Goal: Task Accomplishment & Management: Use online tool/utility

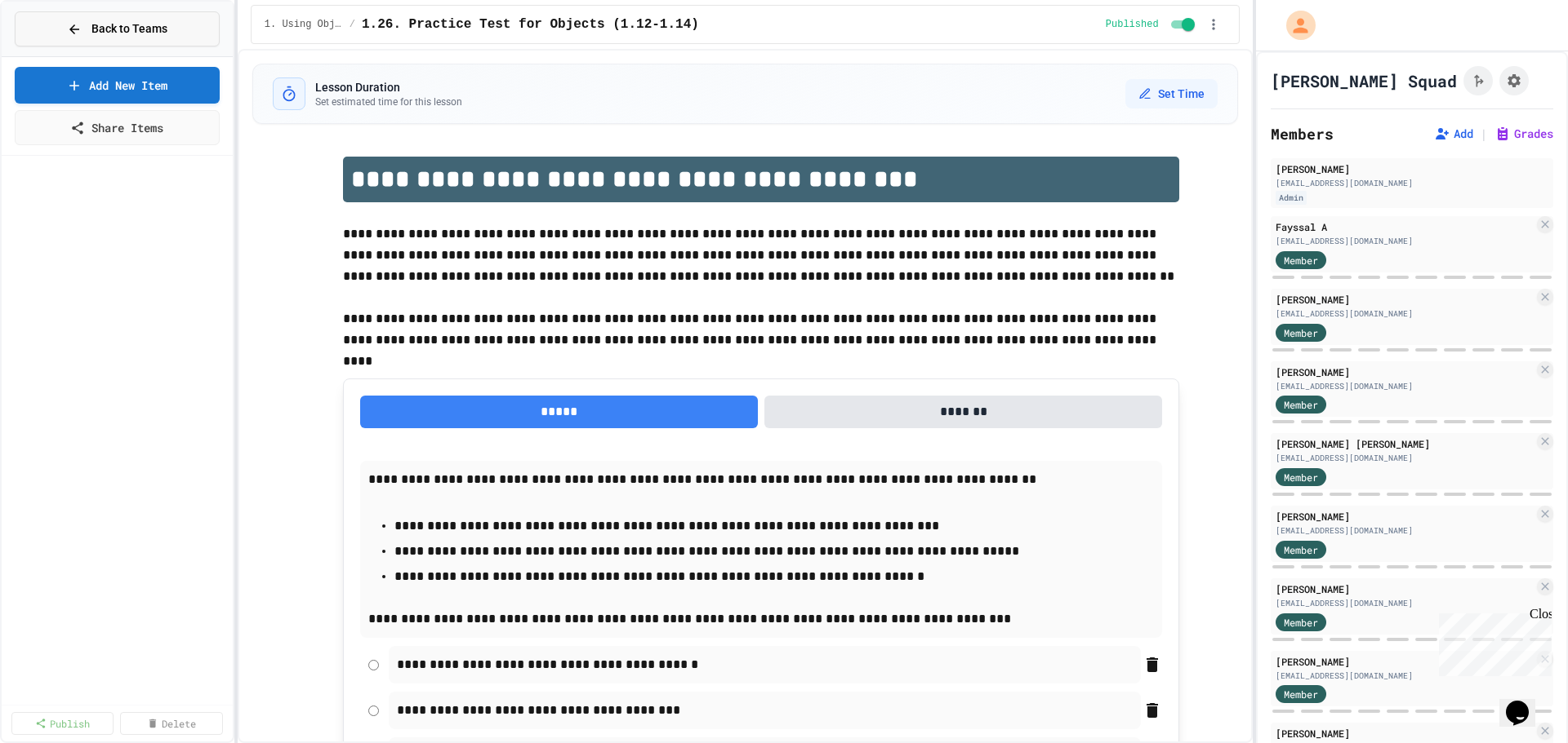
scroll to position [1061, 0]
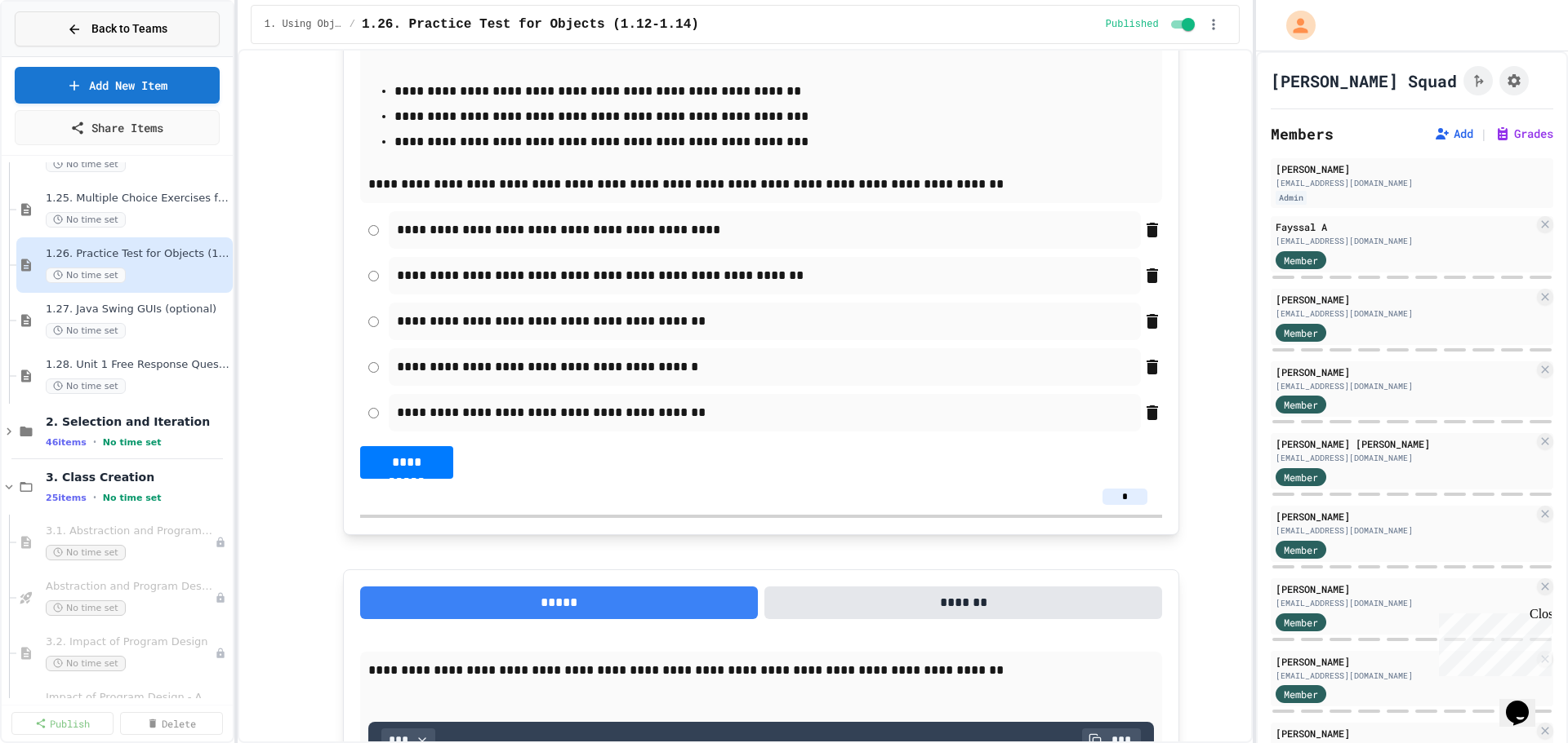
click at [126, 28] on span "Back to Teams" at bounding box center [129, 29] width 75 height 17
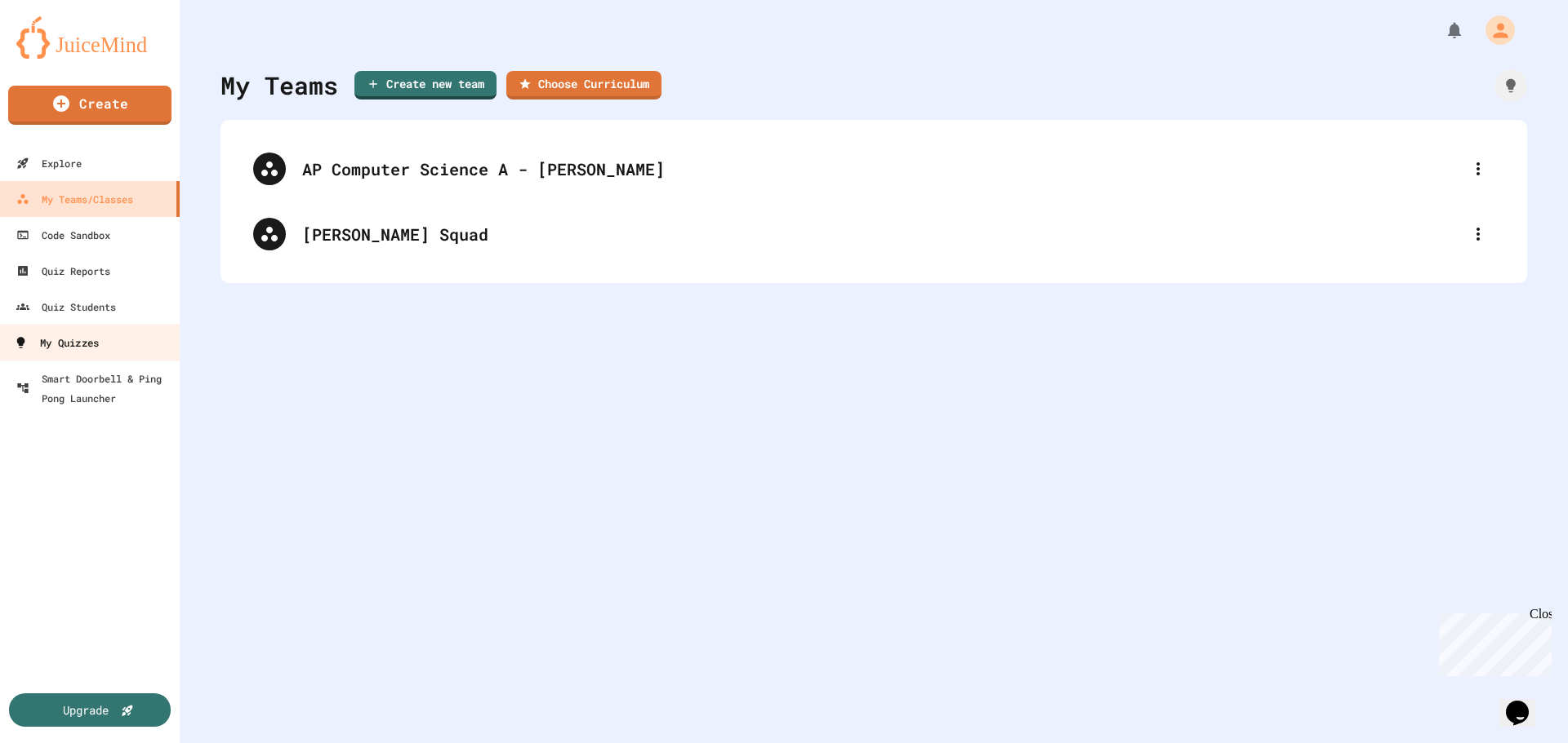
click at [95, 345] on div "My Quizzes" at bounding box center [56, 343] width 85 height 20
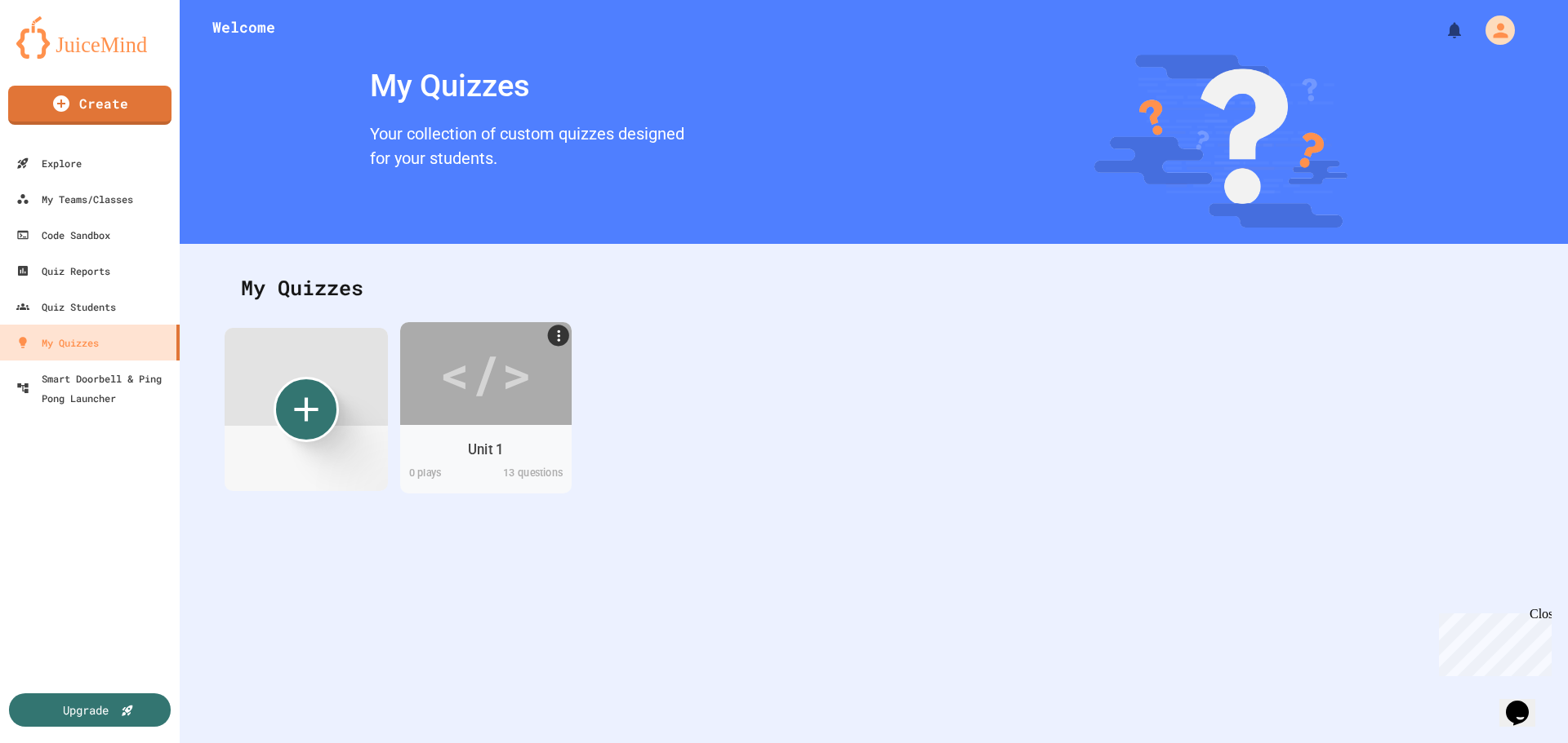
click at [467, 435] on div "Unit 1" at bounding box center [485, 449] width 171 height 32
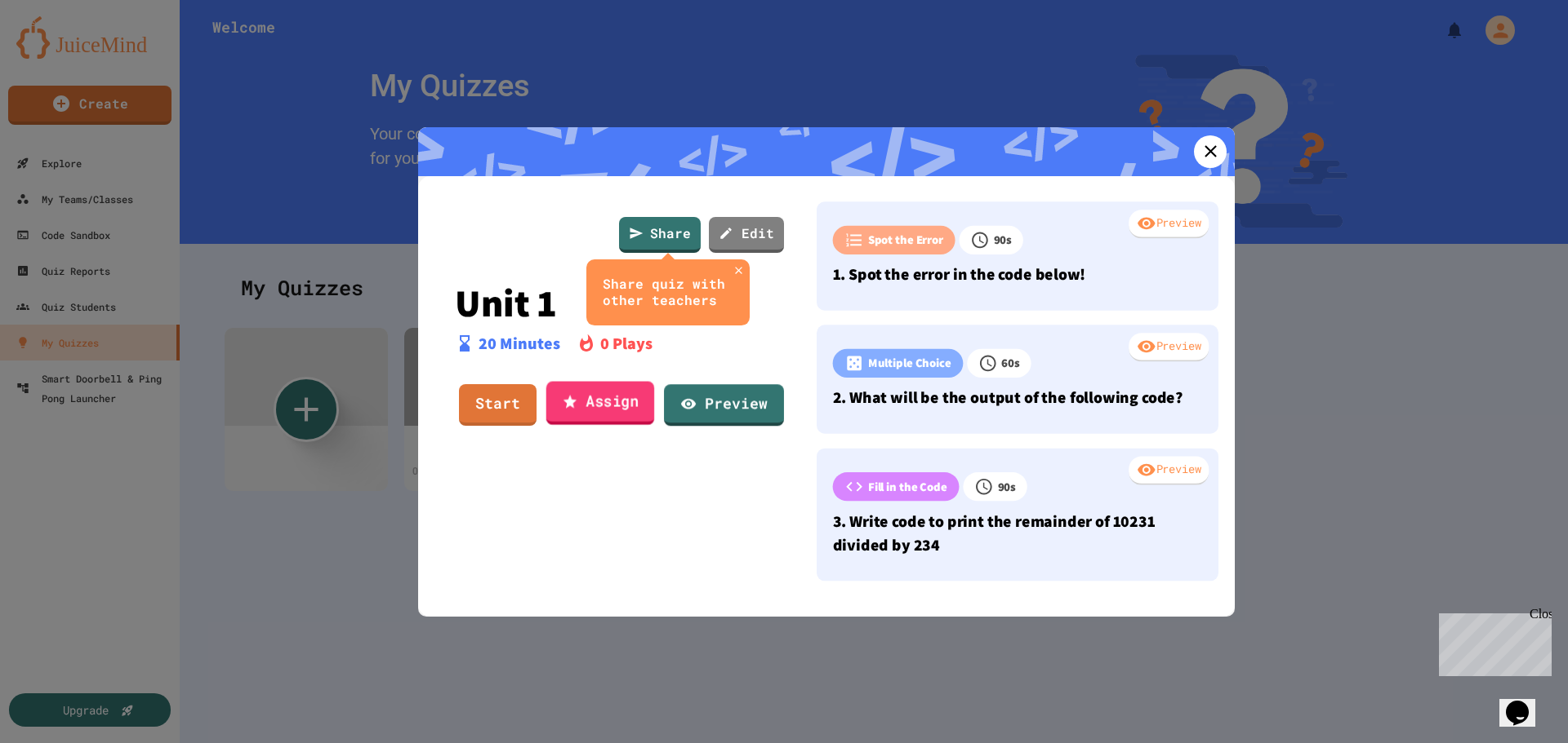
click at [597, 401] on link "Assign" at bounding box center [601, 404] width 109 height 44
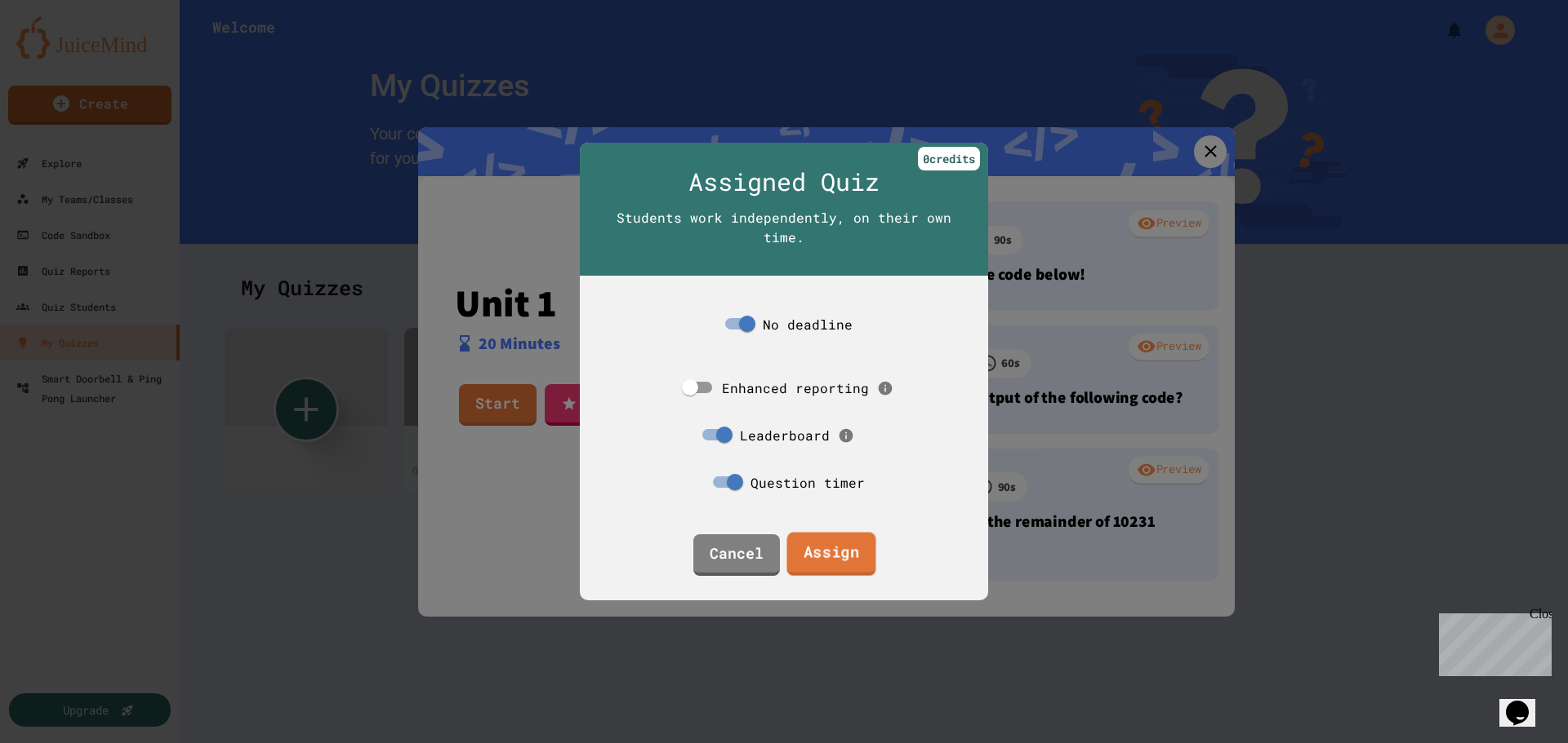
click at [815, 554] on link "Assign" at bounding box center [830, 555] width 89 height 44
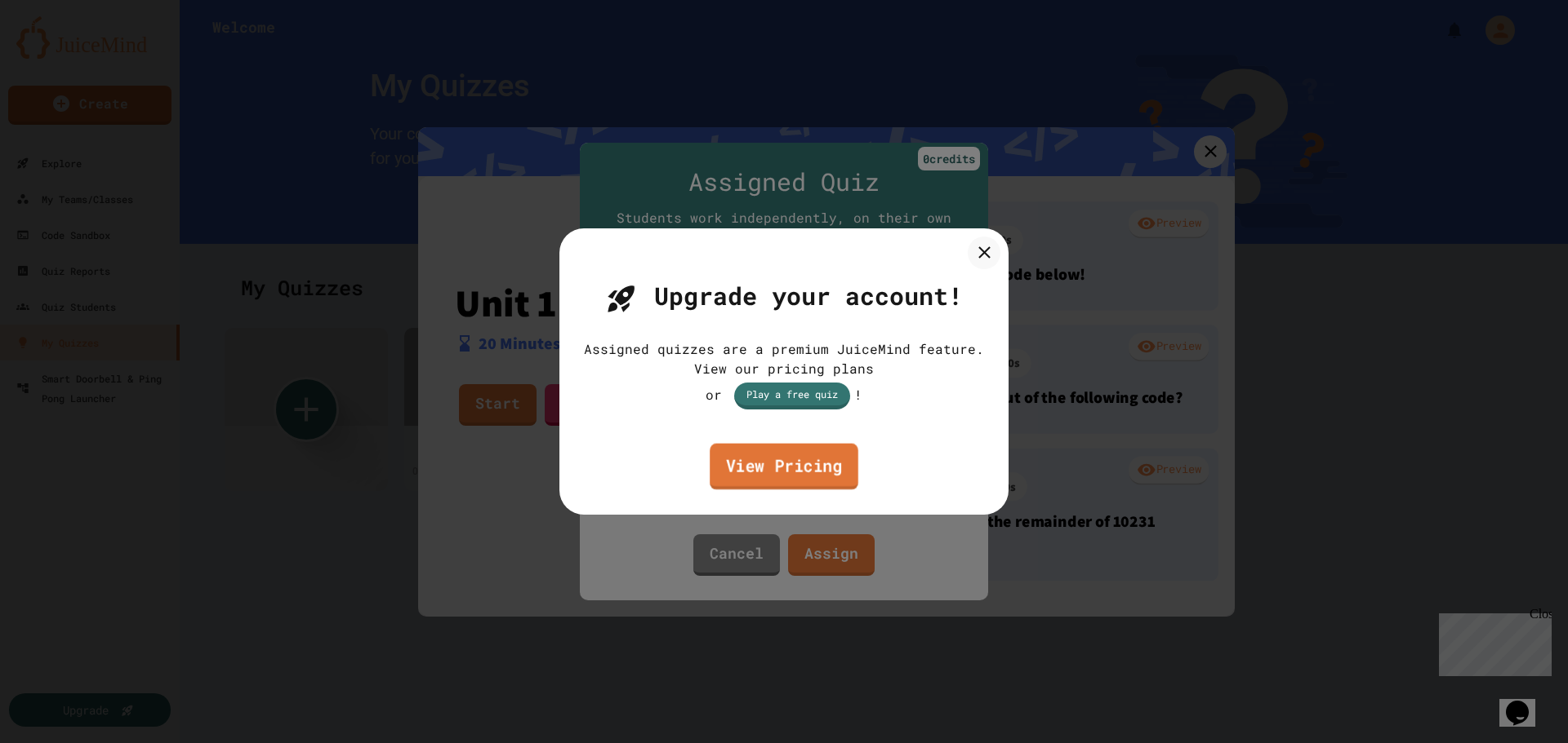
click at [772, 468] on link "View Pricing" at bounding box center [784, 467] width 149 height 47
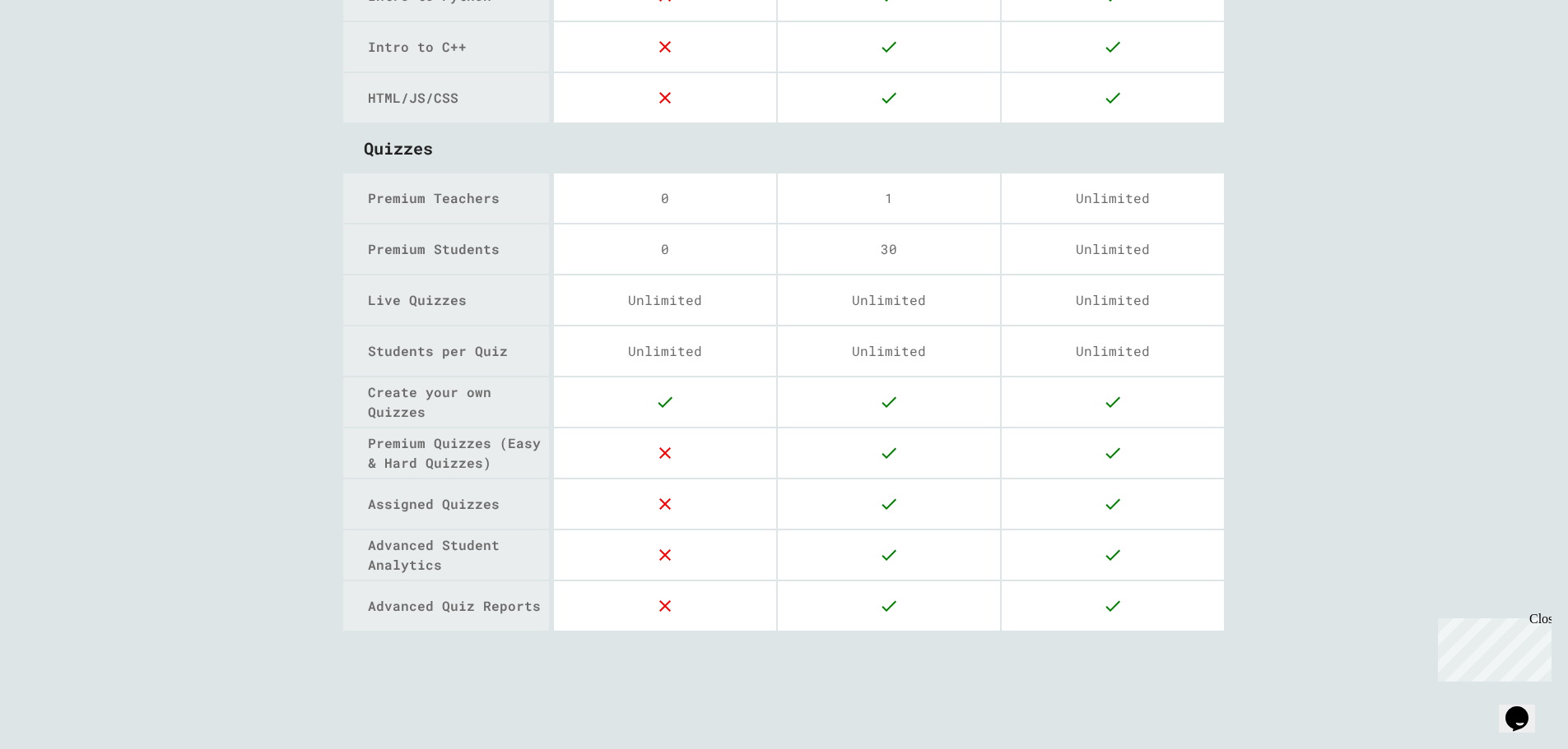
scroll to position [2207, 0]
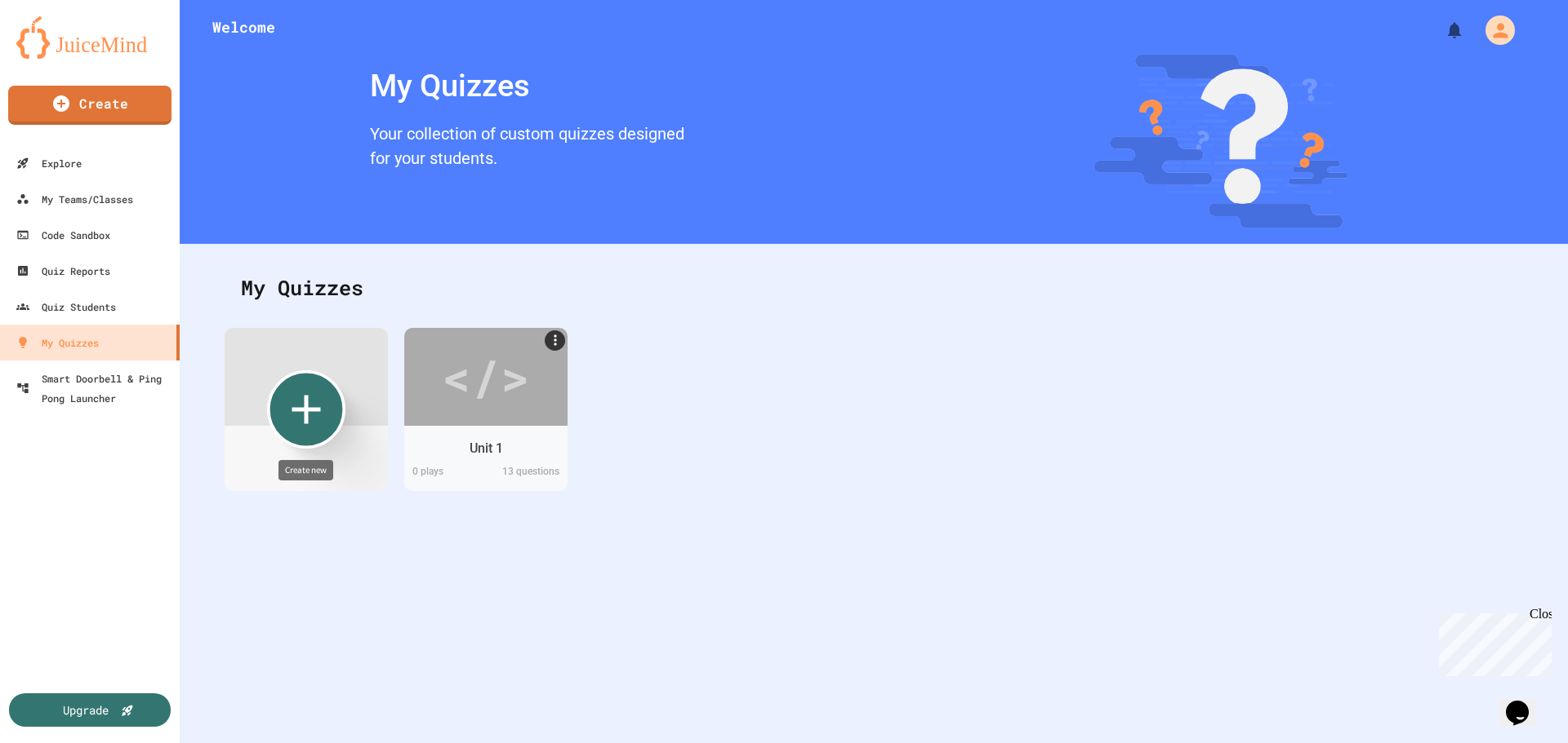
click at [323, 430] on icon "Create new" at bounding box center [306, 409] width 49 height 49
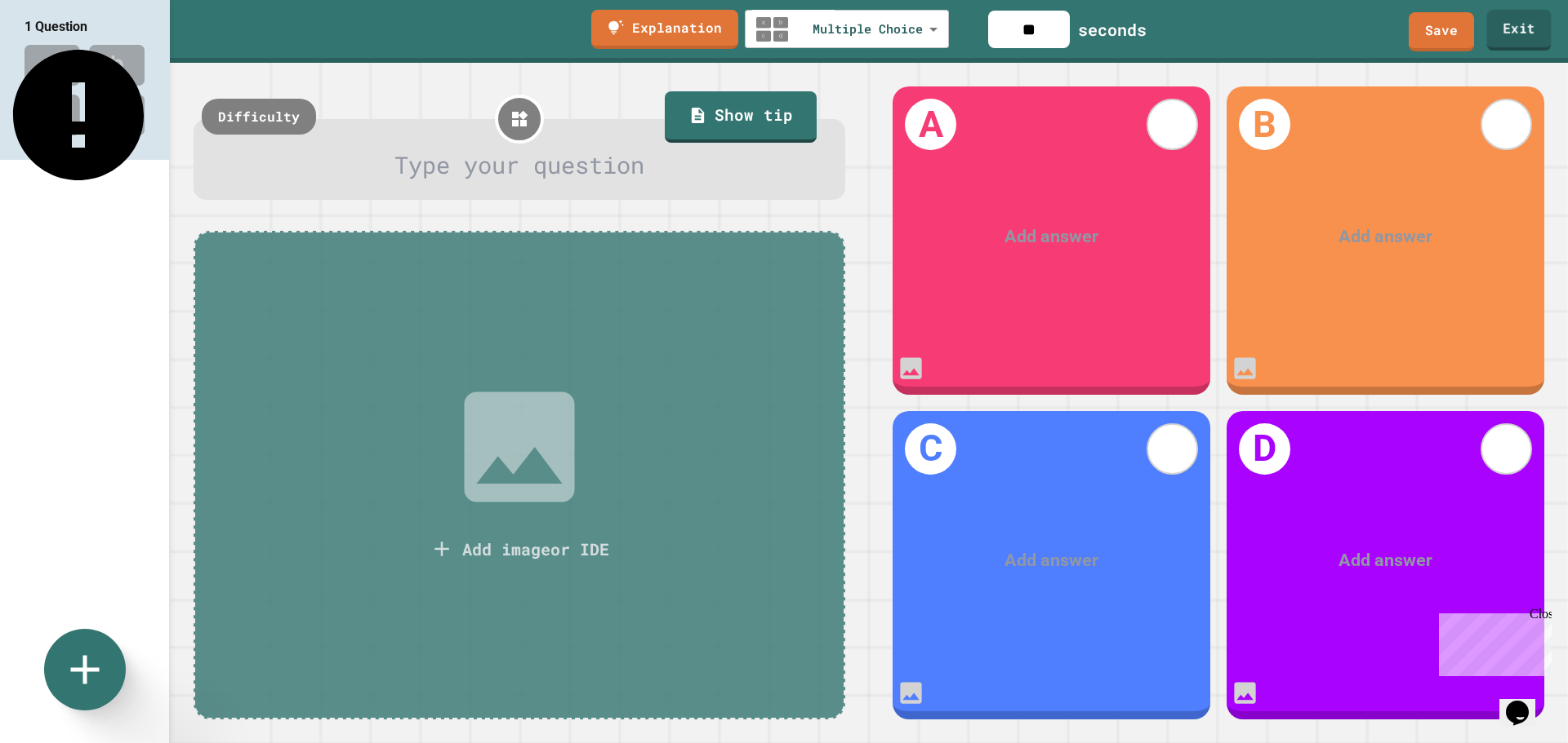
click at [1525, 34] on link "Exit" at bounding box center [1519, 30] width 65 height 41
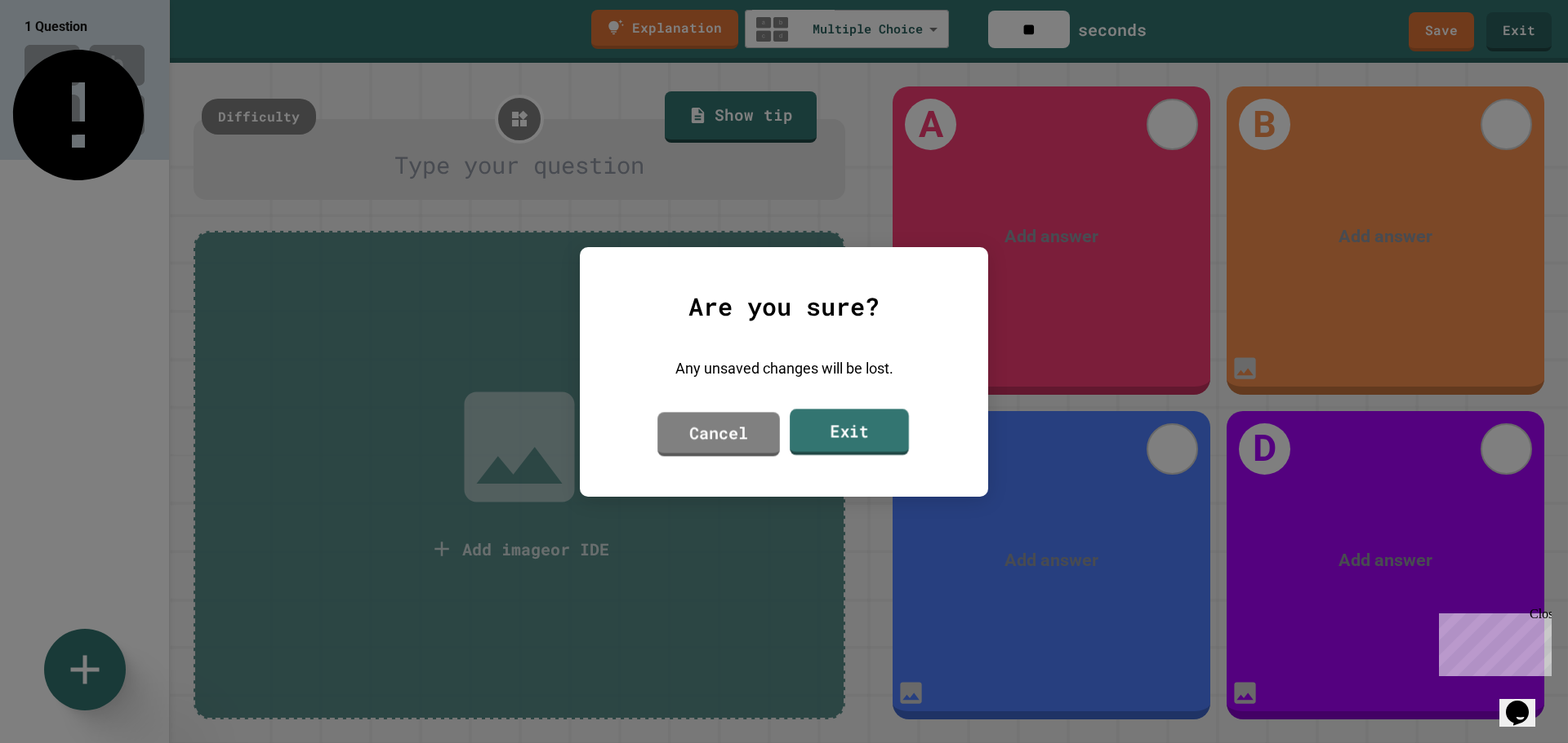
click at [863, 430] on link "Exit" at bounding box center [848, 432] width 119 height 47
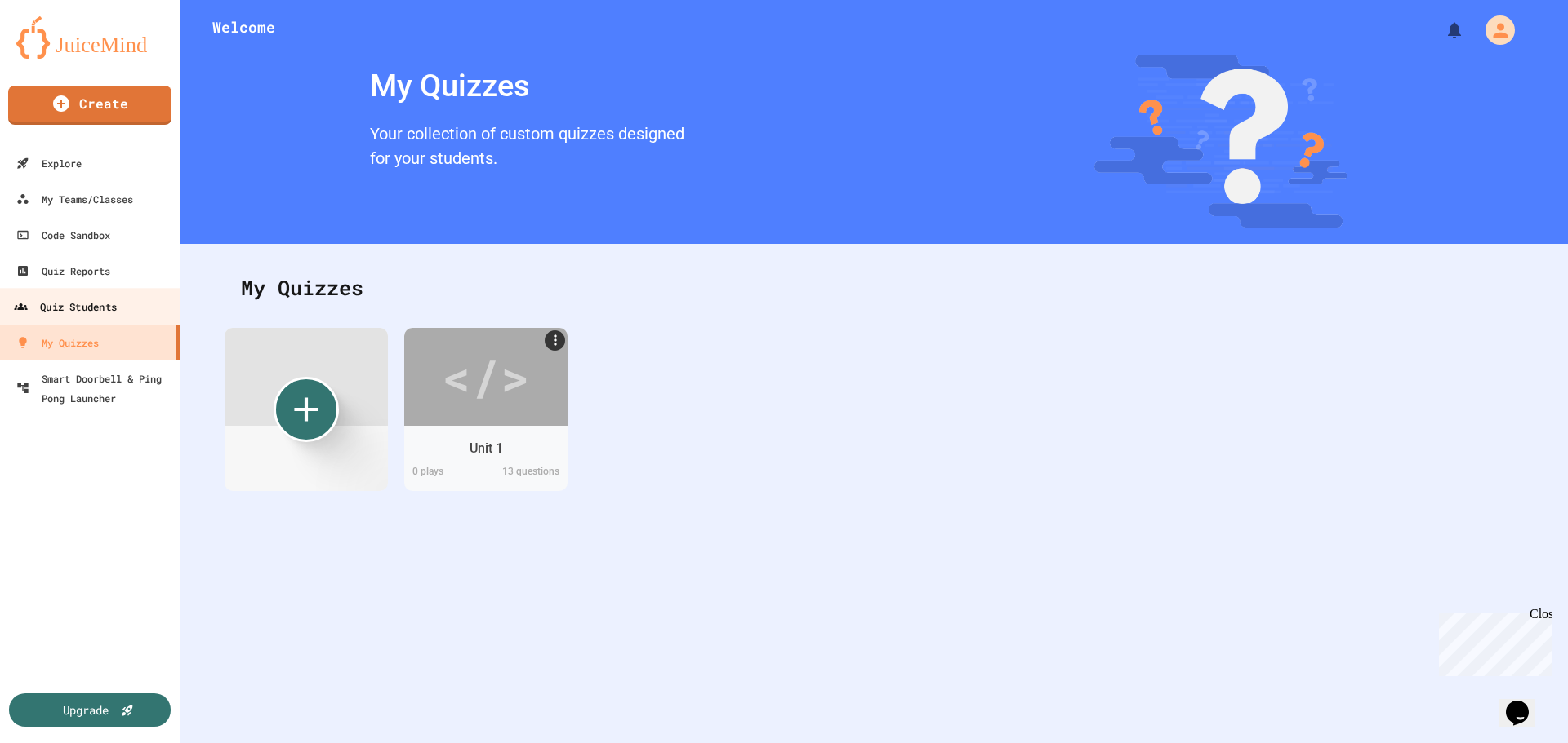
click at [95, 310] on div "Quiz Students" at bounding box center [66, 307] width 103 height 20
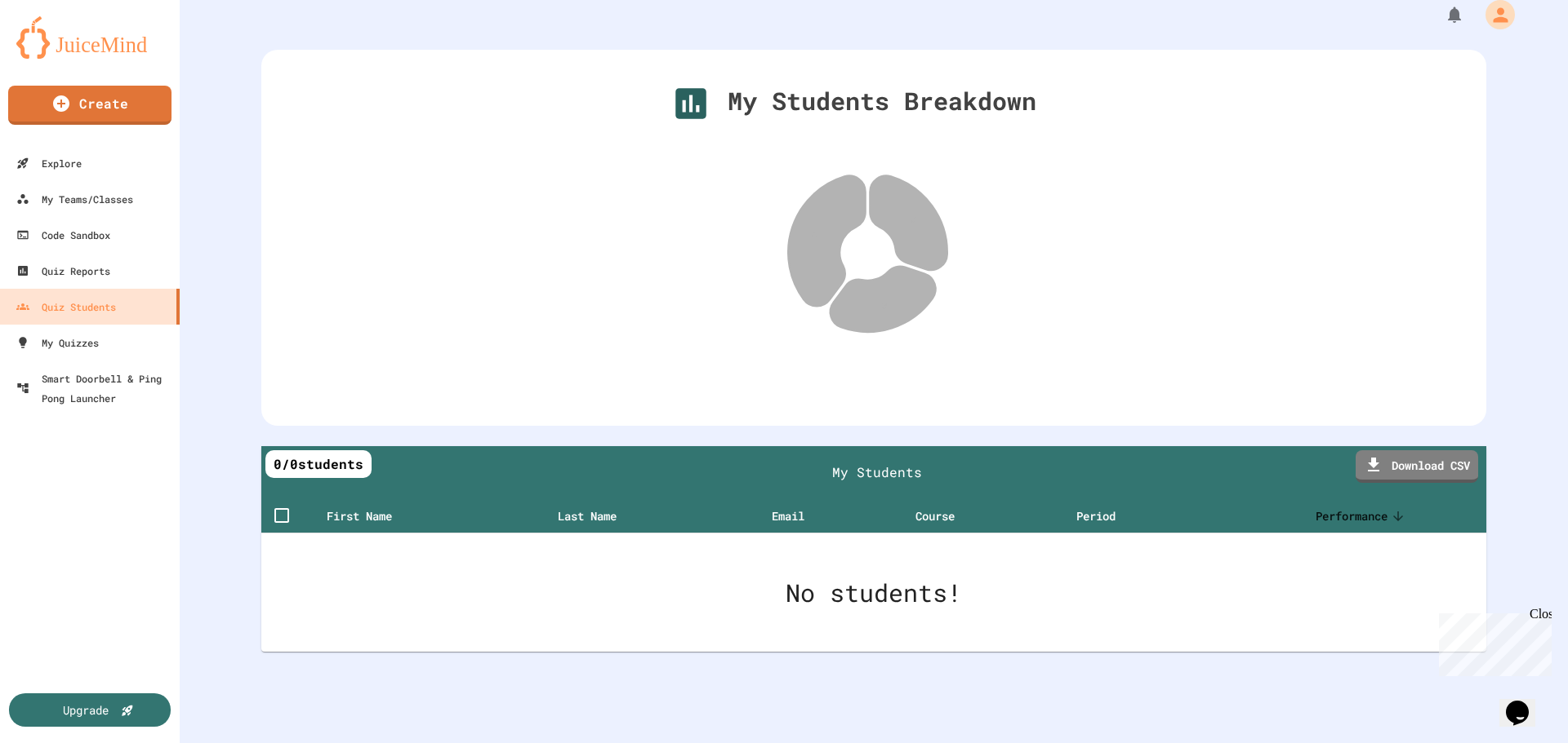
scroll to position [31, 0]
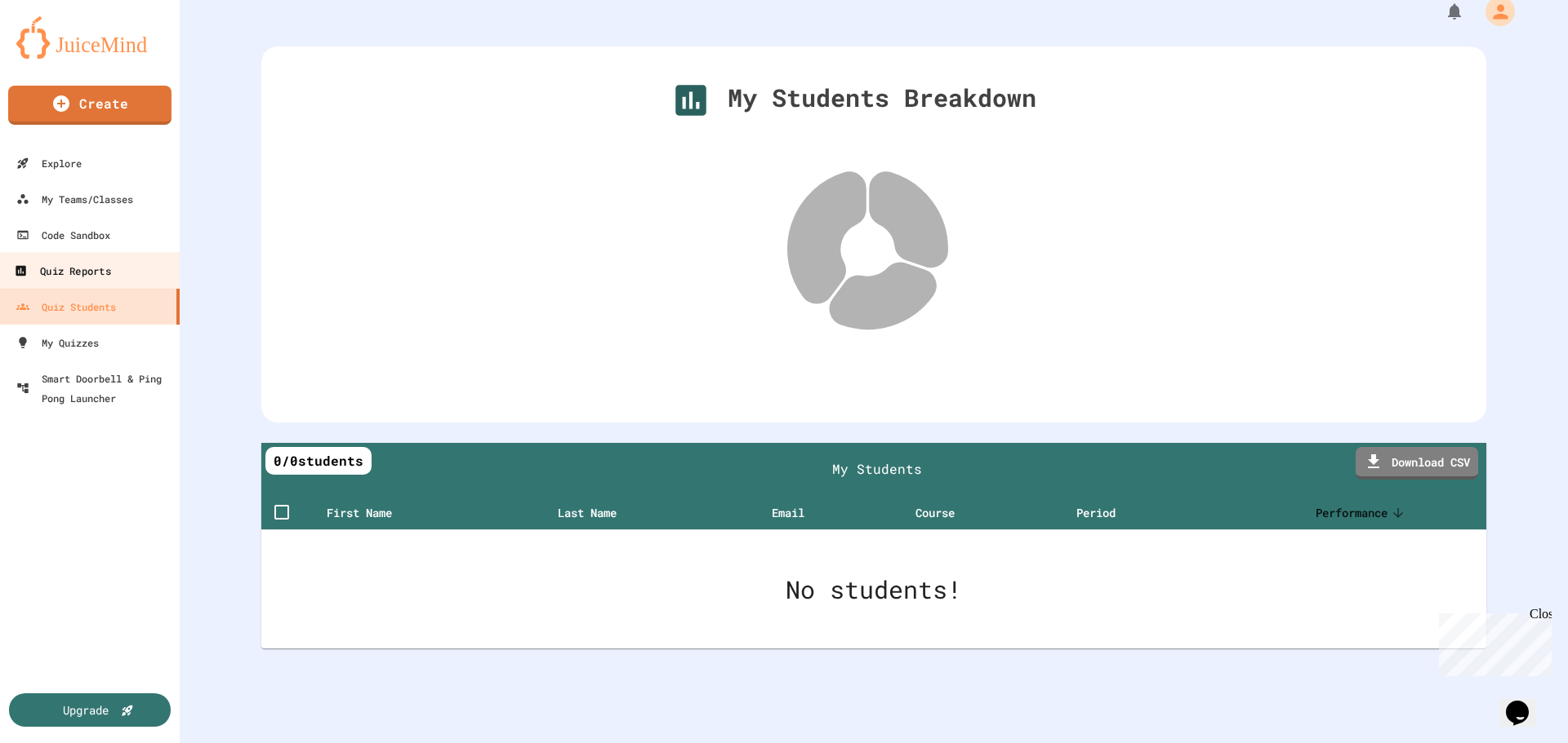
click at [52, 270] on div "Quiz Reports" at bounding box center [62, 270] width 97 height 20
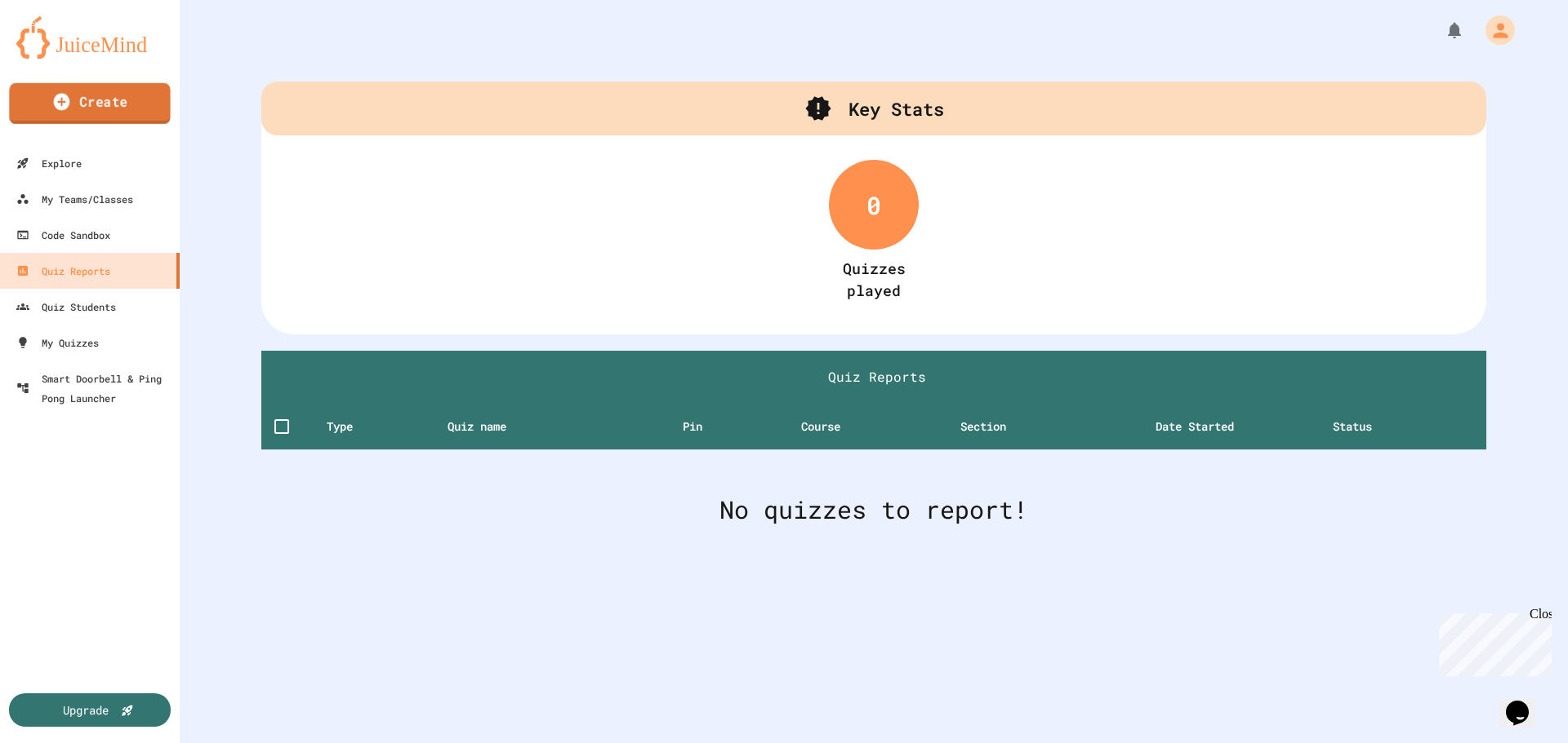
click at [75, 104] on link "Create" at bounding box center [89, 103] width 161 height 41
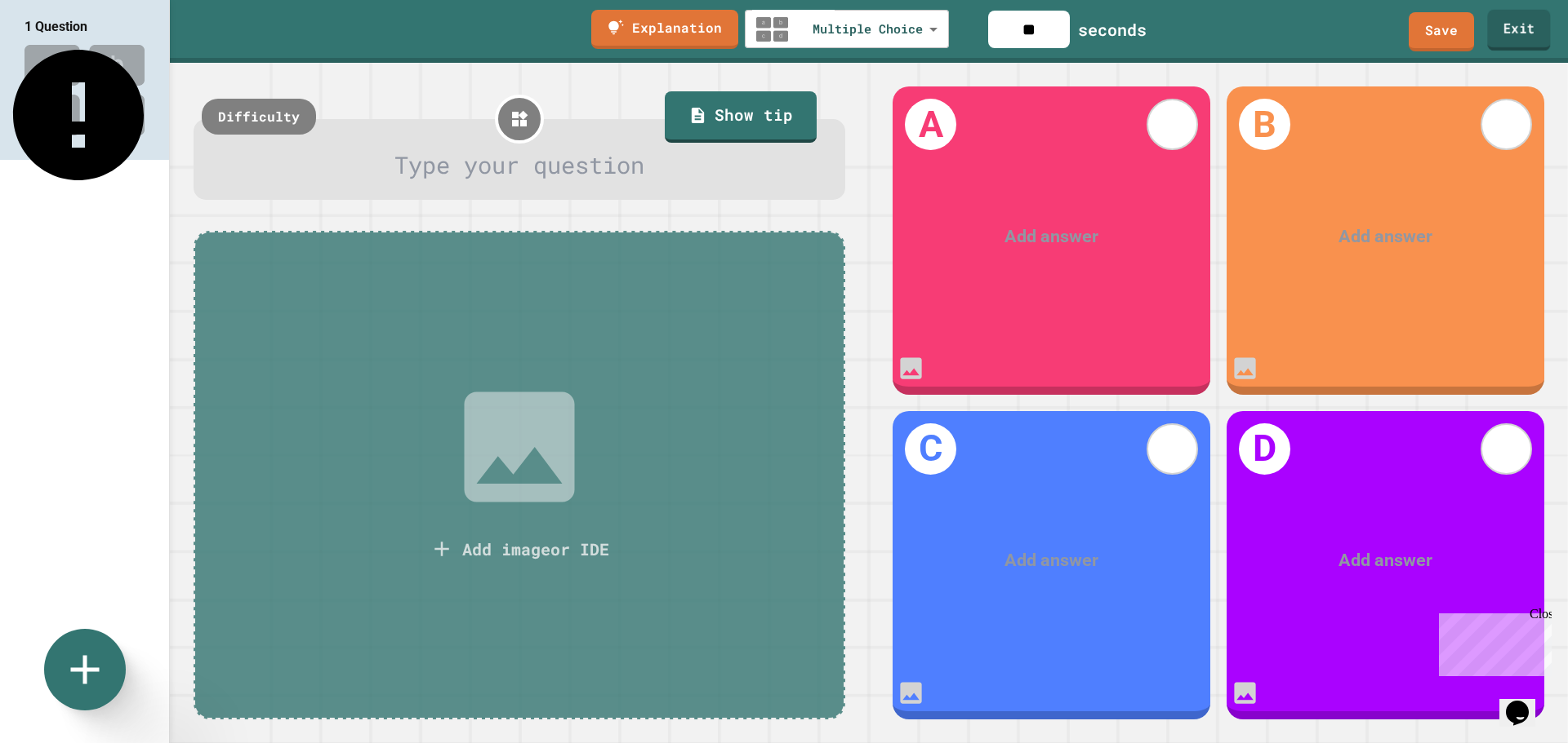
click at [1504, 25] on link "Exit" at bounding box center [1518, 30] width 63 height 41
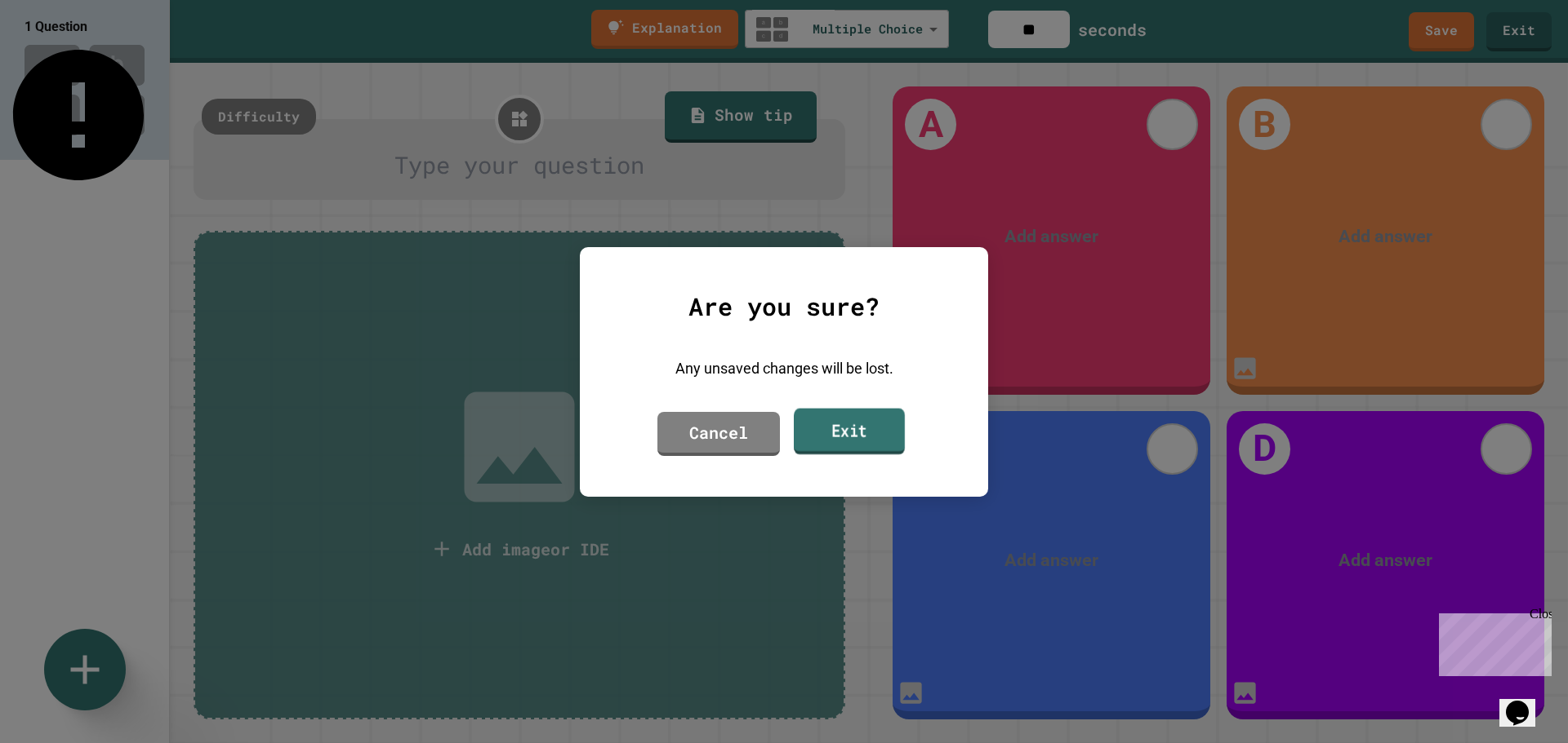
click at [840, 435] on link "Exit" at bounding box center [849, 431] width 111 height 47
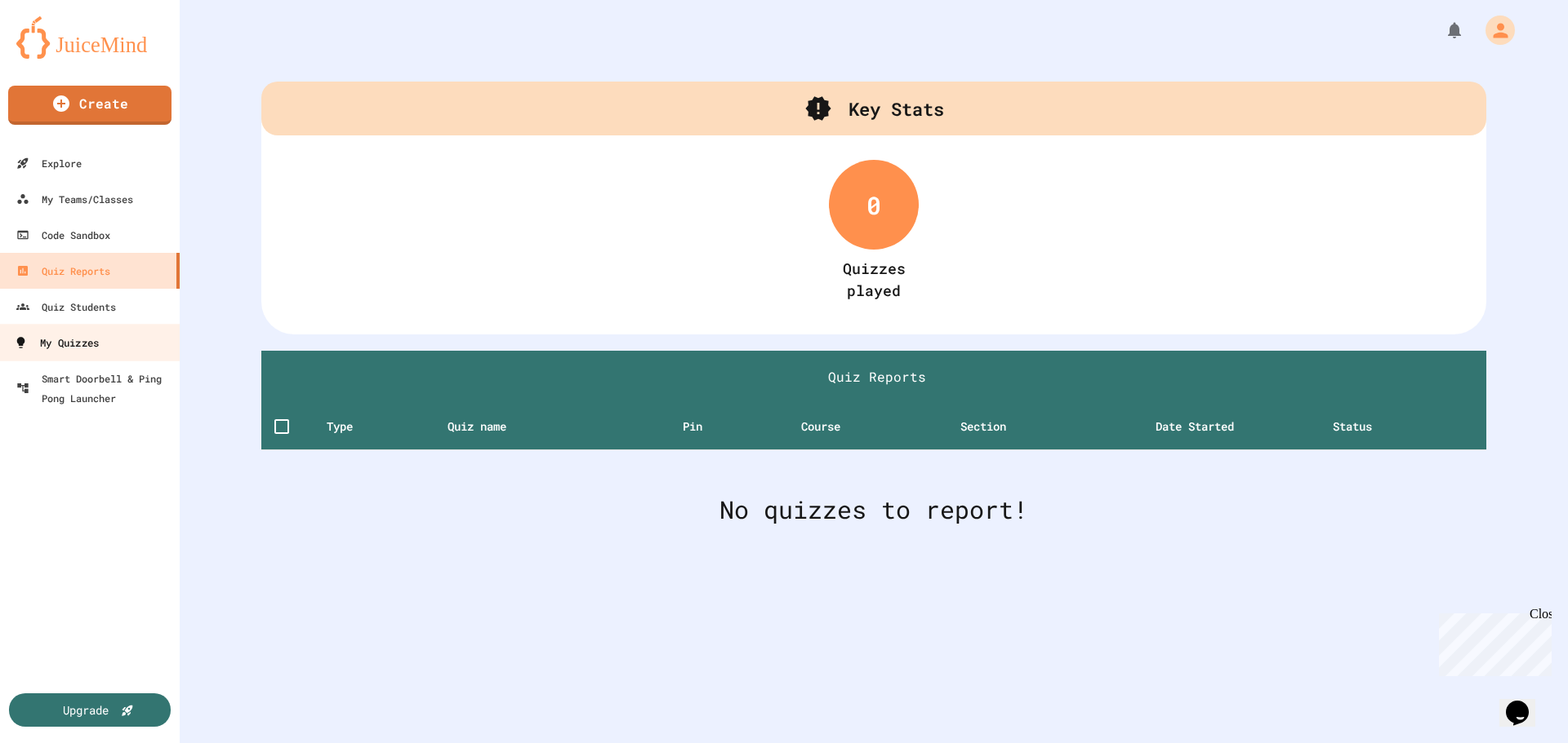
click at [94, 343] on div "My Quizzes" at bounding box center [56, 343] width 85 height 20
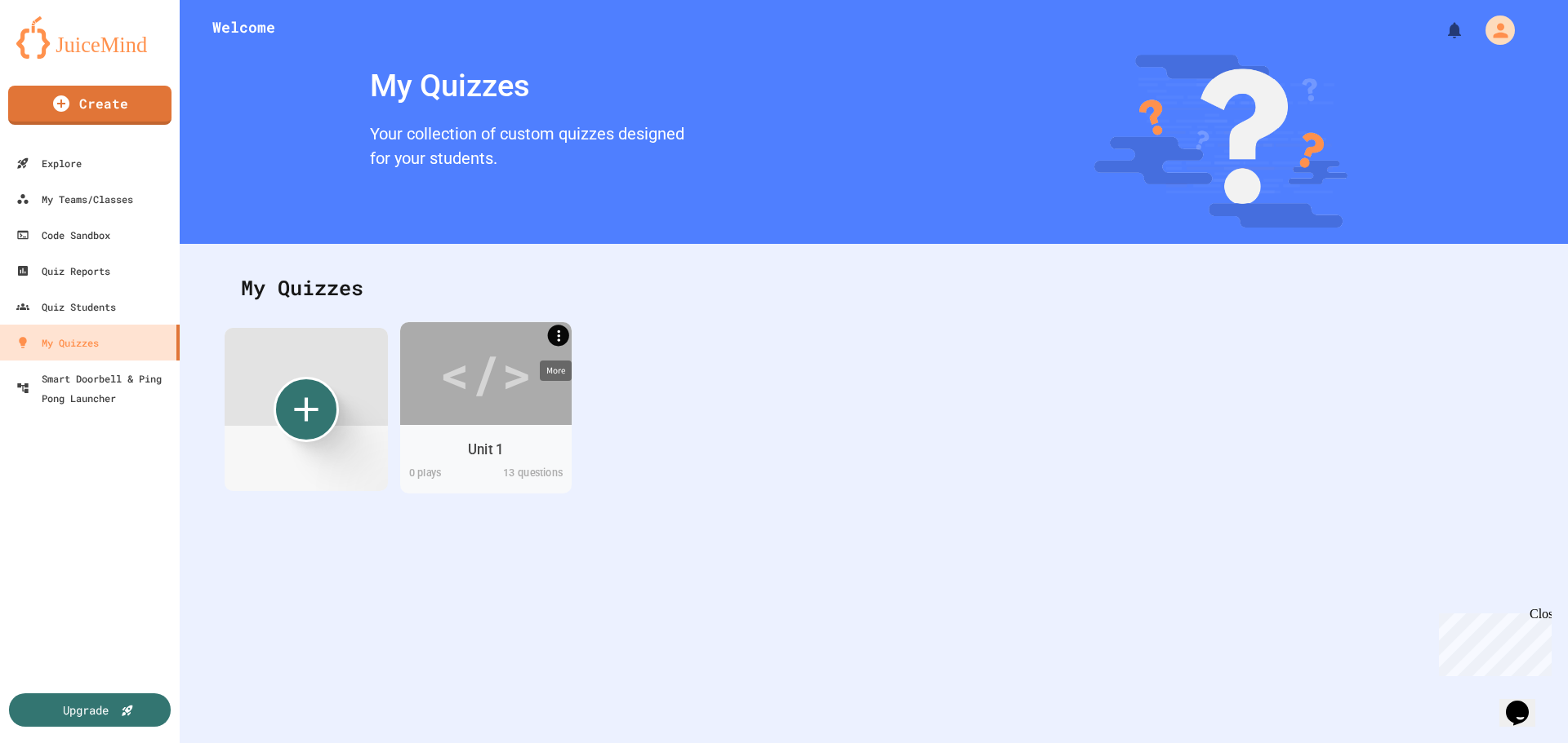
click at [560, 339] on icon "More" at bounding box center [558, 335] width 17 height 17
click at [742, 350] on div at bounding box center [784, 372] width 1568 height 743
click at [510, 466] on div "13 questions" at bounding box center [528, 475] width 86 height 20
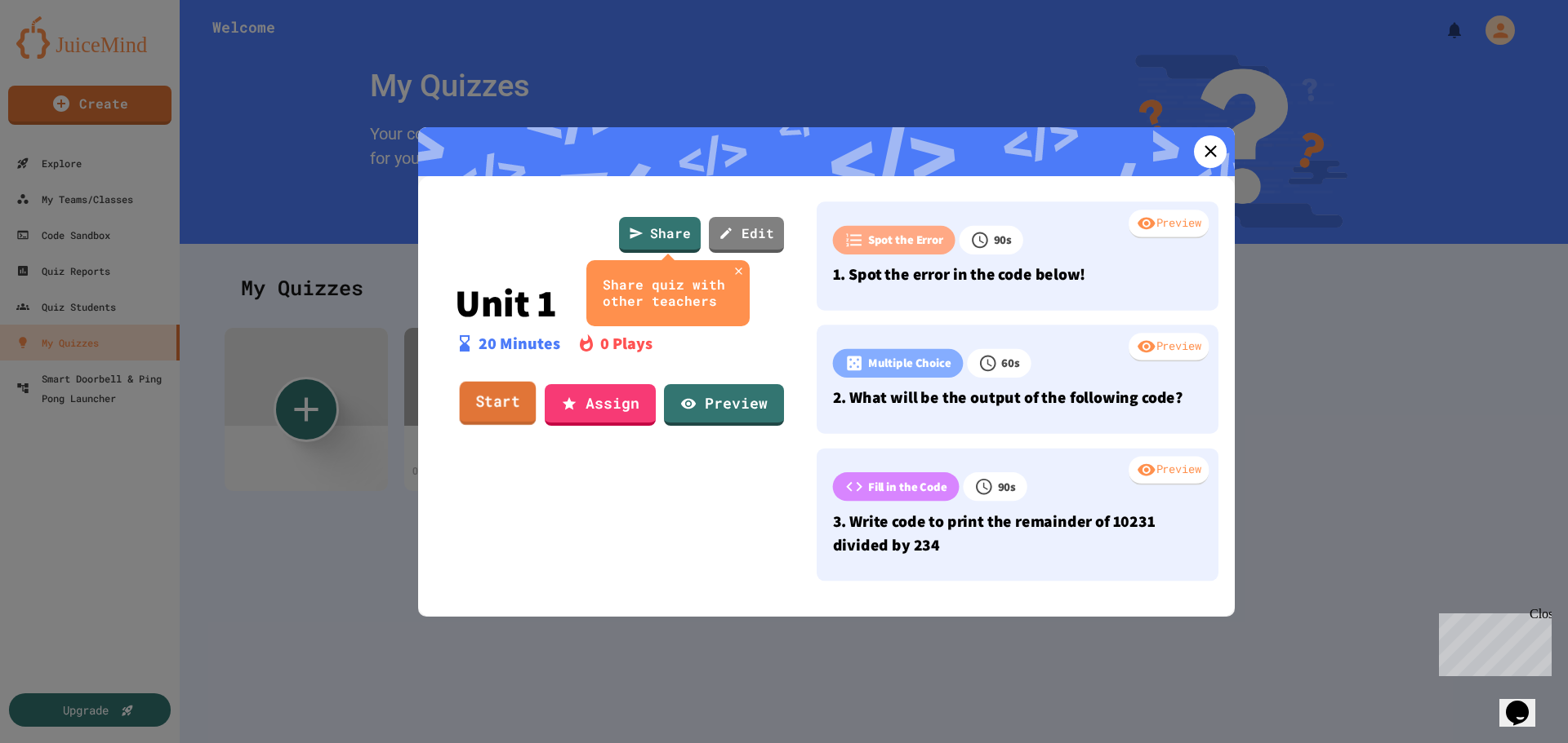
click at [505, 416] on link "Start" at bounding box center [498, 404] width 76 height 44
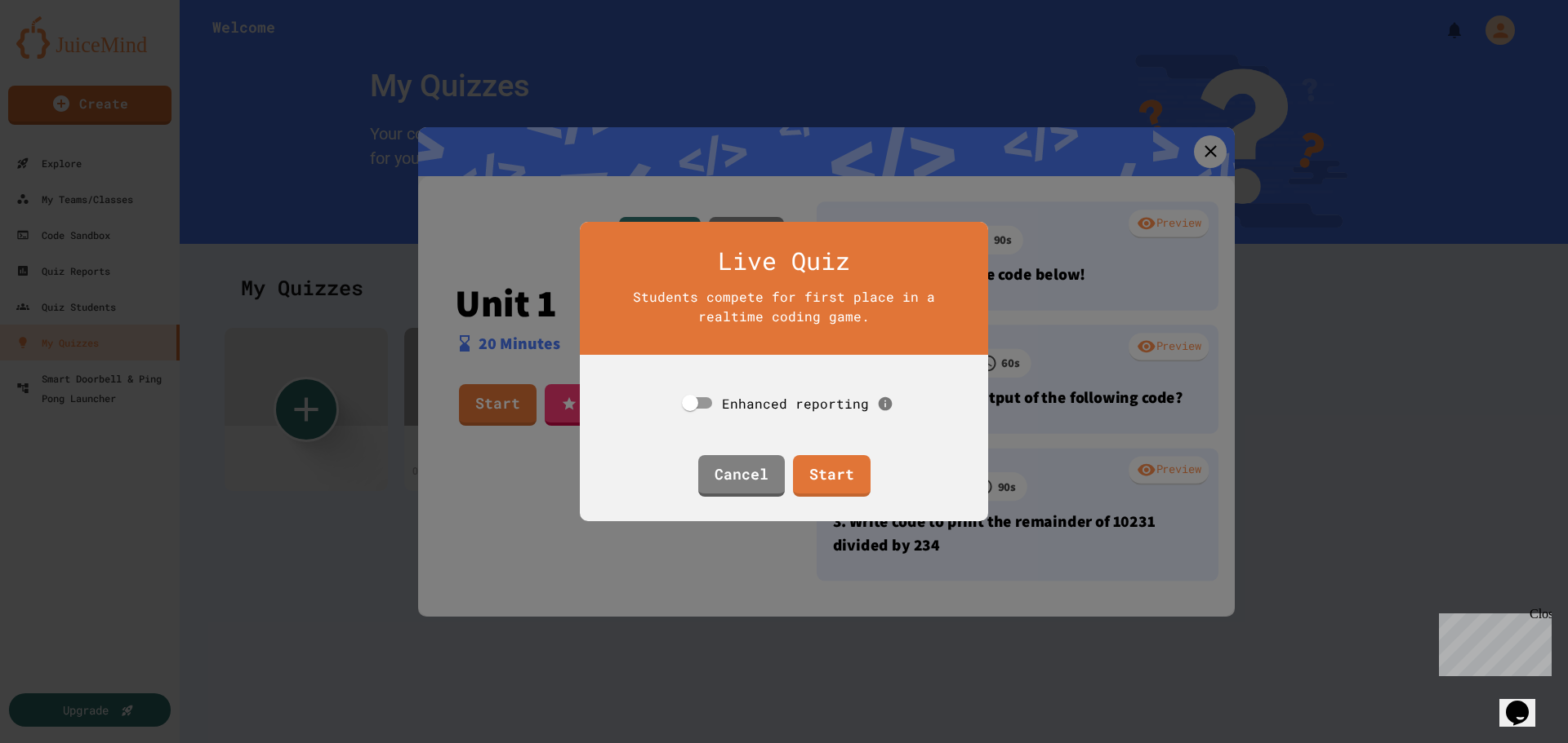
click at [1332, 395] on div at bounding box center [784, 372] width 1568 height 743
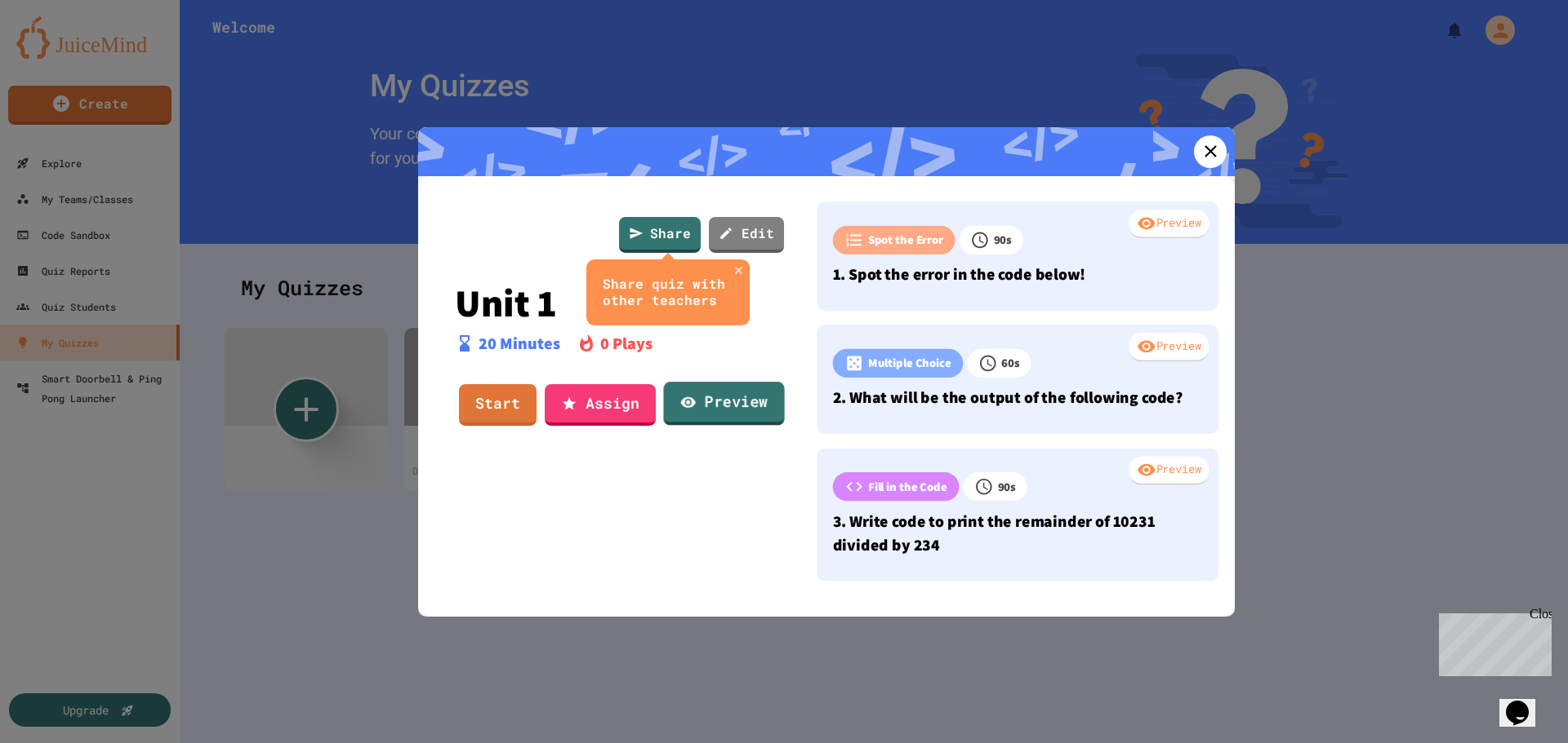
click at [683, 409] on icon at bounding box center [688, 402] width 16 height 17
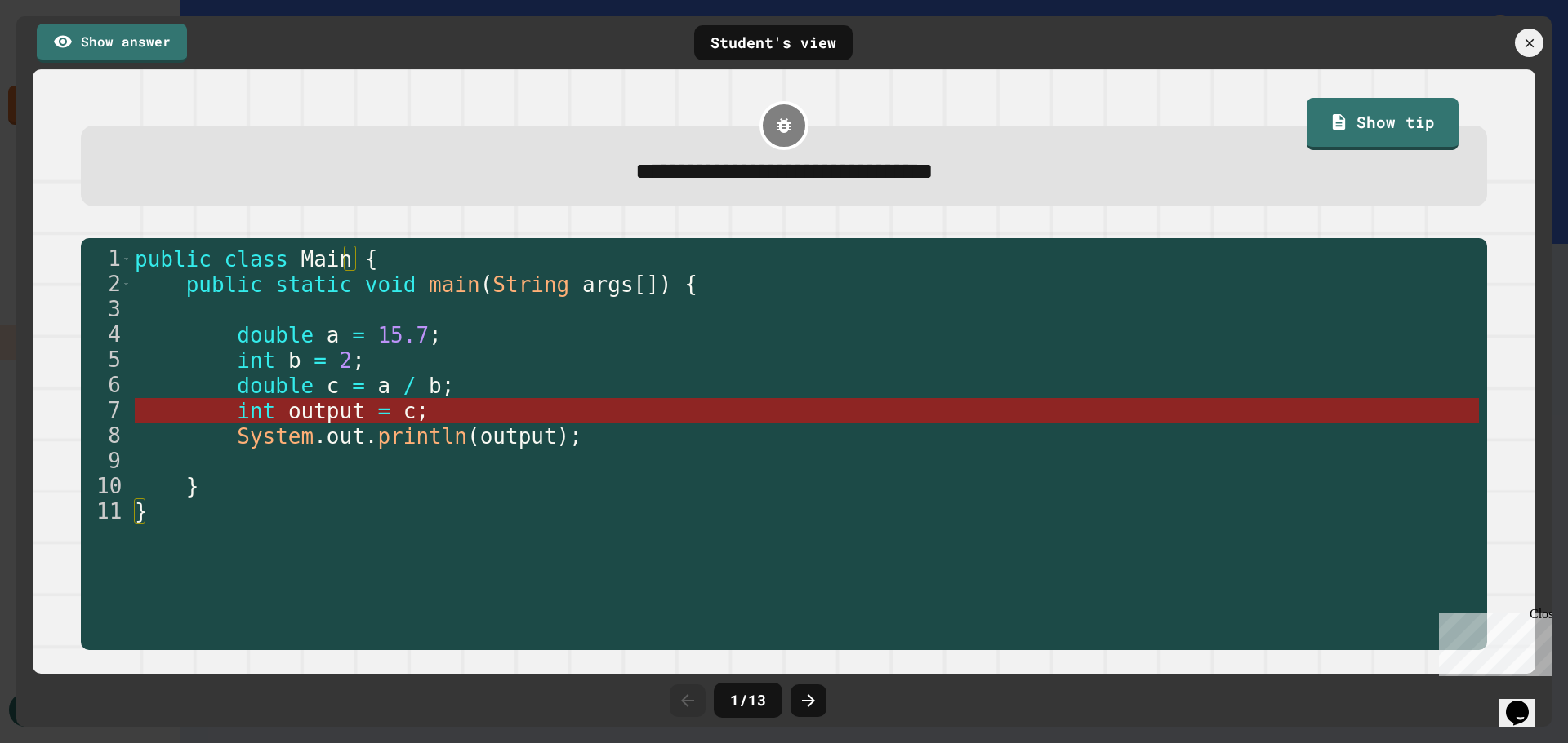
type textarea "**********"
click at [313, 424] on span "output" at bounding box center [327, 412] width 76 height 25
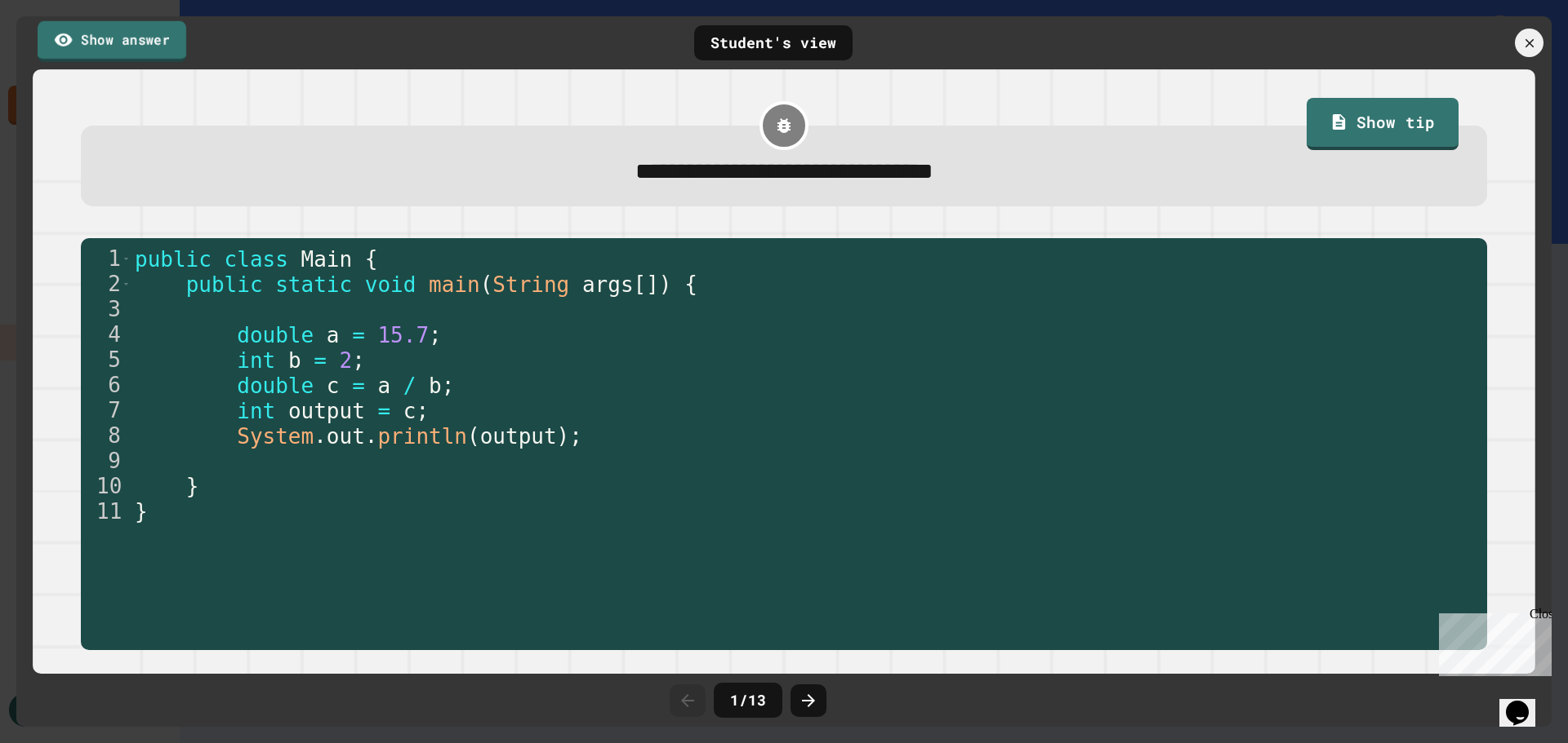
click at [124, 49] on link "Show answer" at bounding box center [112, 40] width 149 height 41
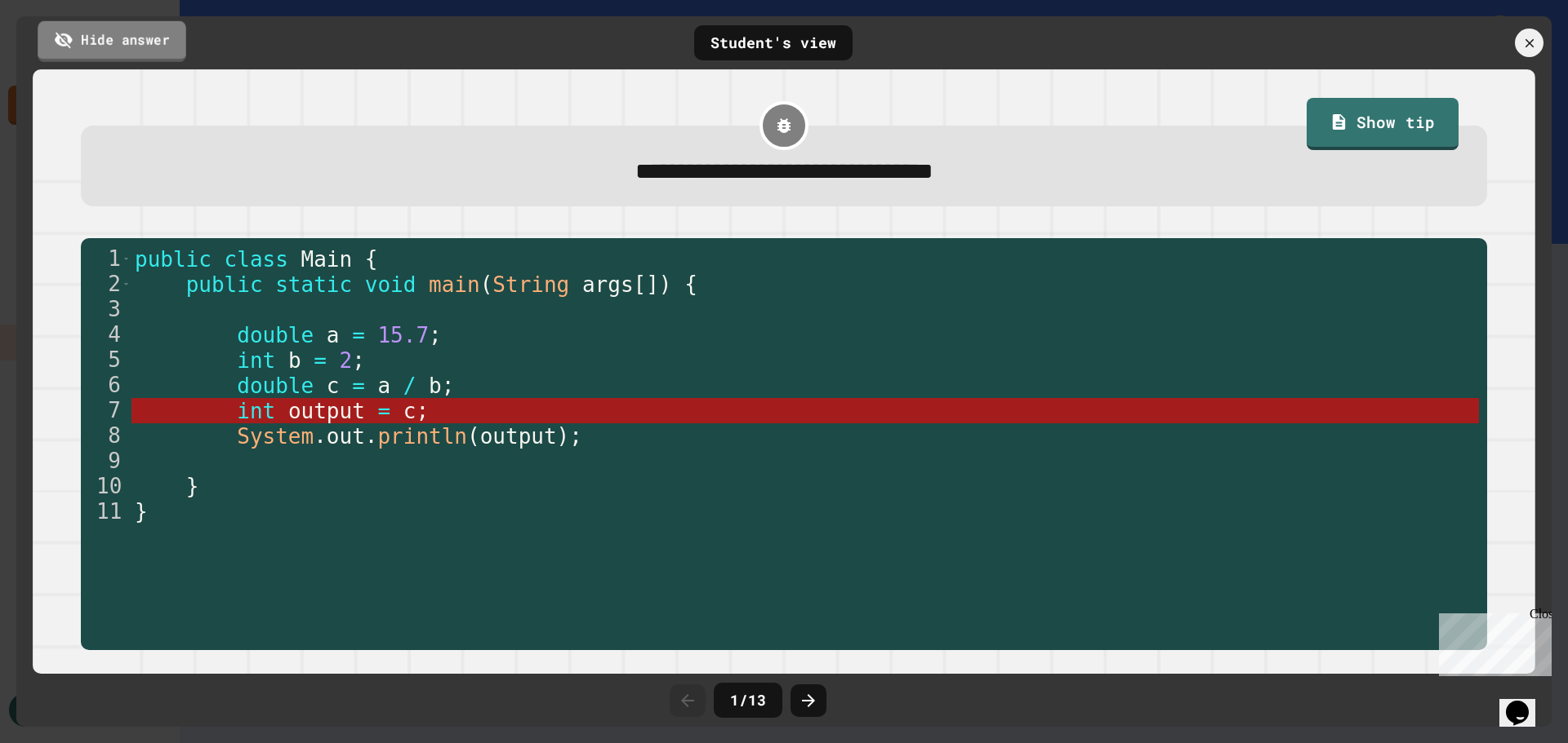
click at [124, 49] on link "Hide answer" at bounding box center [112, 40] width 149 height 41
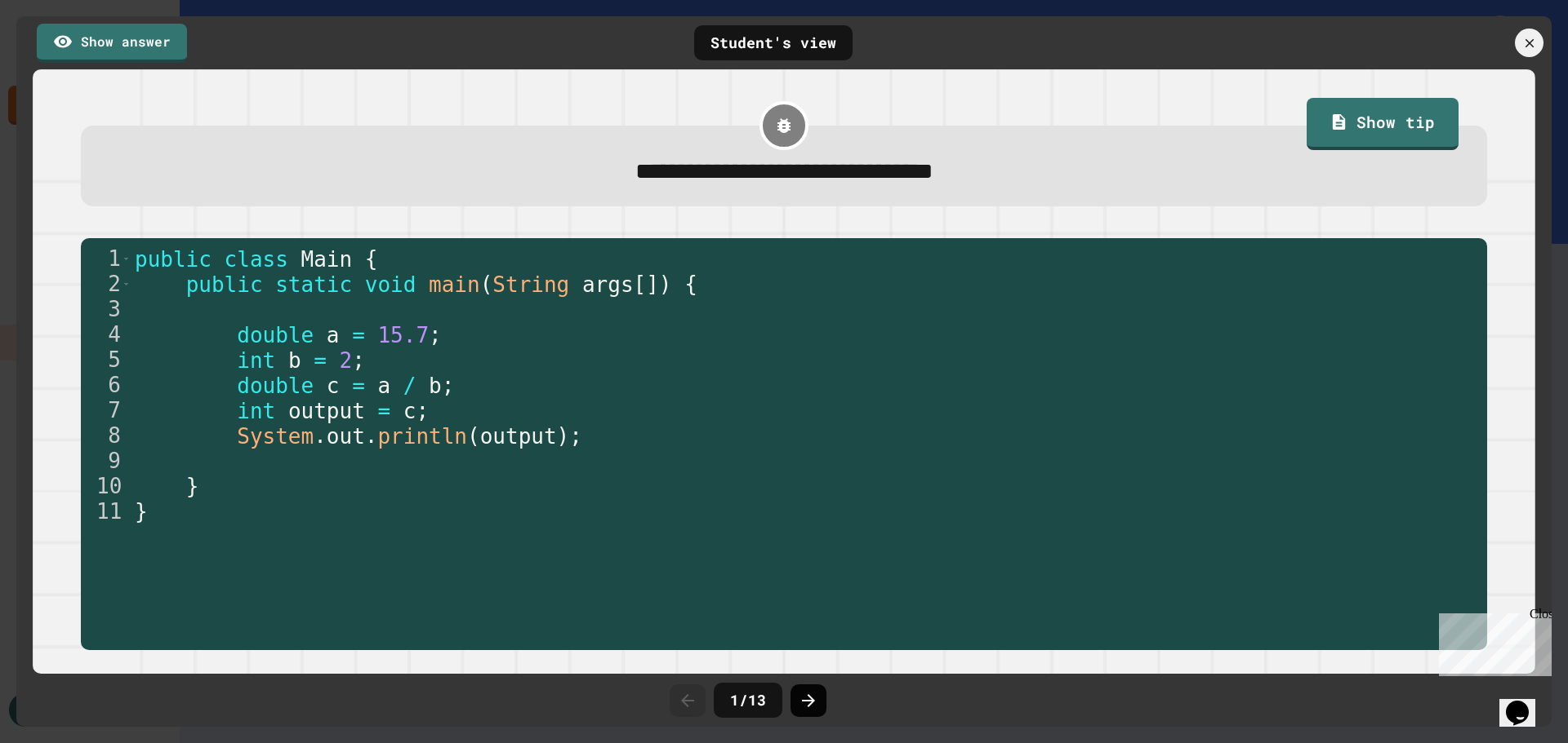
click at [817, 703] on icon at bounding box center [808, 701] width 20 height 20
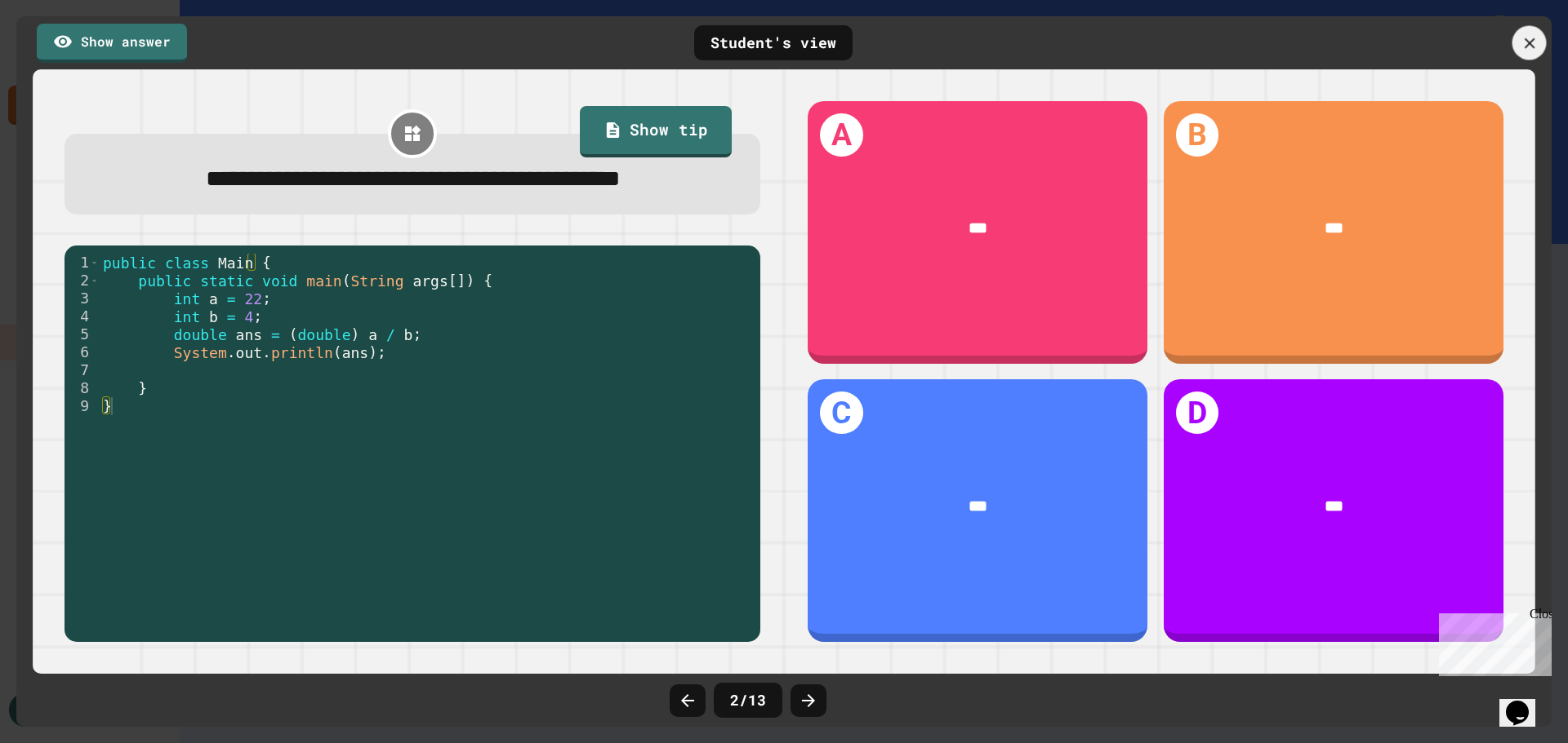
click at [1520, 41] on icon at bounding box center [1529, 43] width 18 height 18
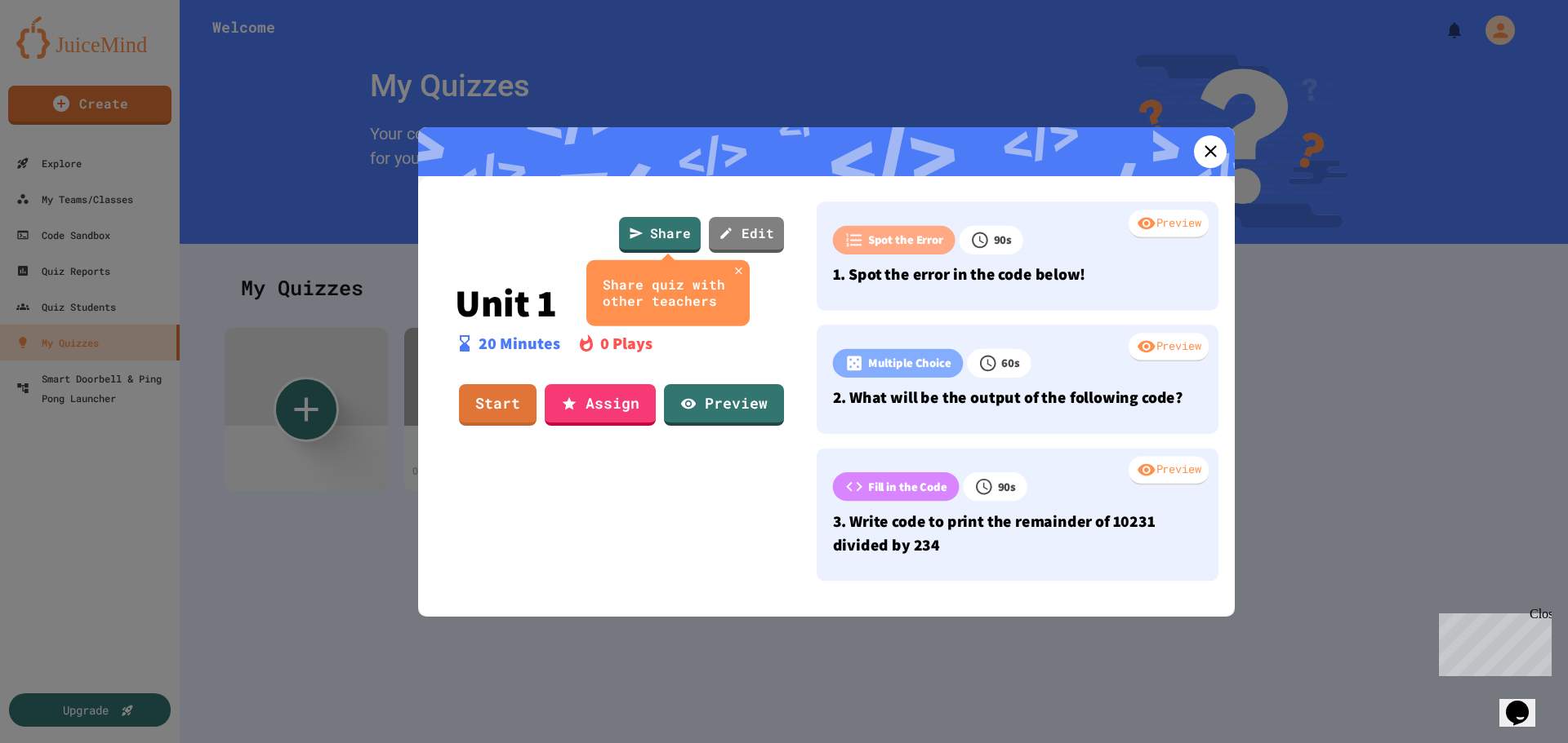
click at [1372, 321] on div at bounding box center [784, 372] width 1568 height 743
